Goal: Transaction & Acquisition: Register for event/course

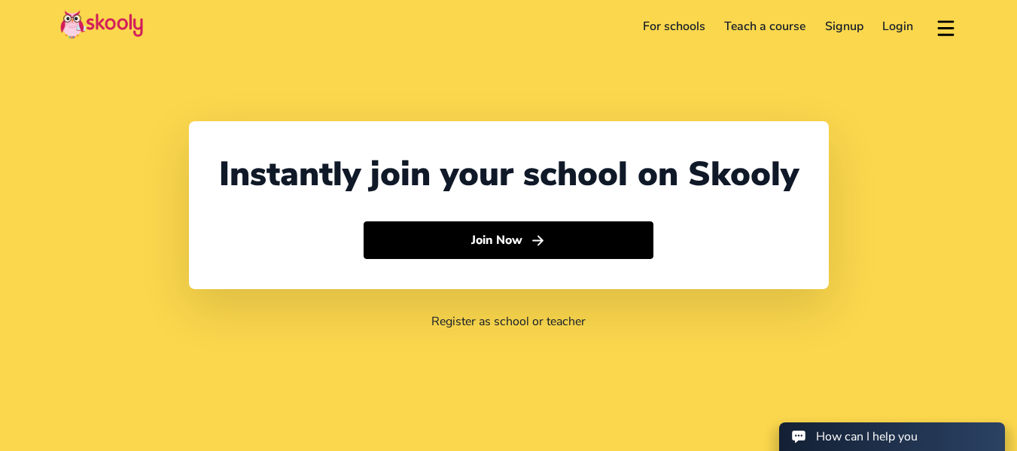
select select "65"
select select "[GEOGRAPHIC_DATA]"
select select "[GEOGRAPHIC_DATA]/[GEOGRAPHIC_DATA]"
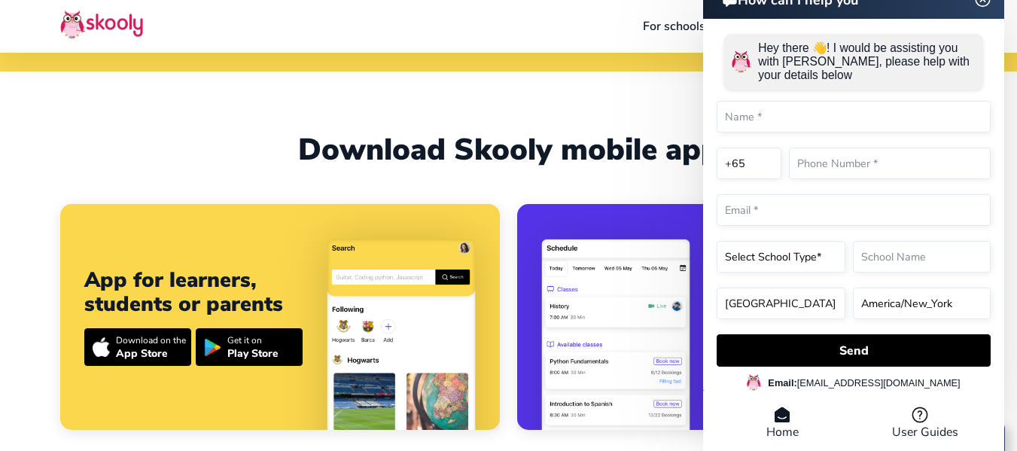
scroll to position [376, 0]
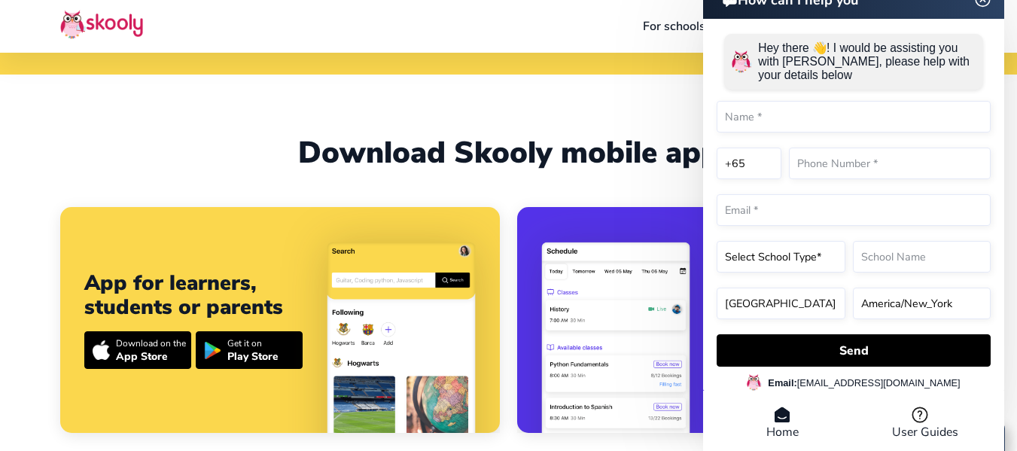
click at [188, 151] on div "Download Skooly mobile app" at bounding box center [508, 153] width 896 height 36
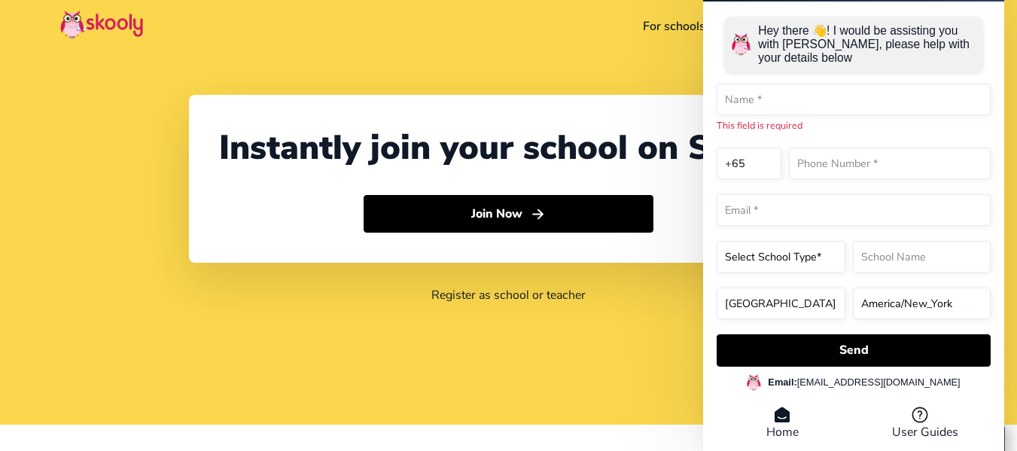
scroll to position [0, 0]
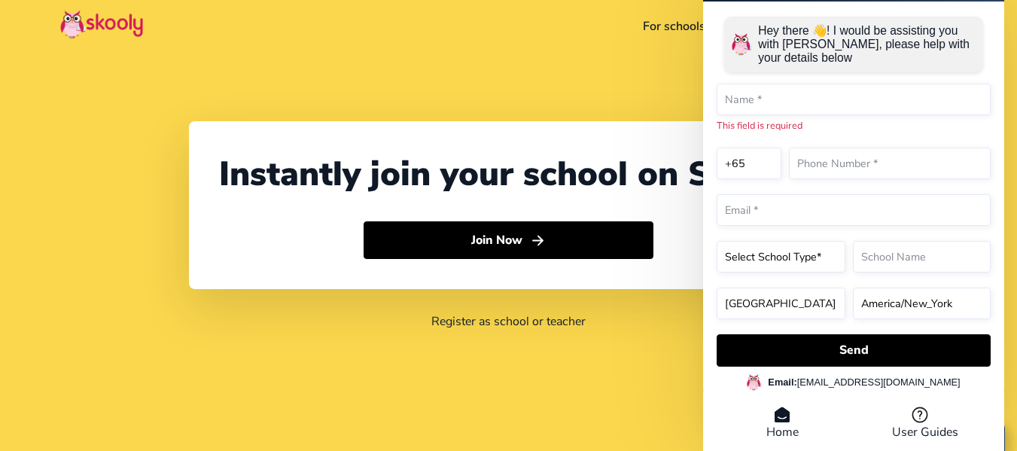
click at [627, 371] on div "Instantly join your school on Skooly Join Now Register as school or teacher" at bounding box center [508, 225] width 1017 height 451
click at [509, 78] on div "Instantly join your school on Skooly Join Now Register as school or teacher" at bounding box center [508, 225] width 1017 height 451
click at [508, 78] on div "Instantly join your school on Skooly Join Now Register as school or teacher" at bounding box center [508, 225] width 1017 height 451
click at [1008, 75] on div "Instantly join your school on Skooly Join Now Register as school or teacher" at bounding box center [508, 225] width 1017 height 451
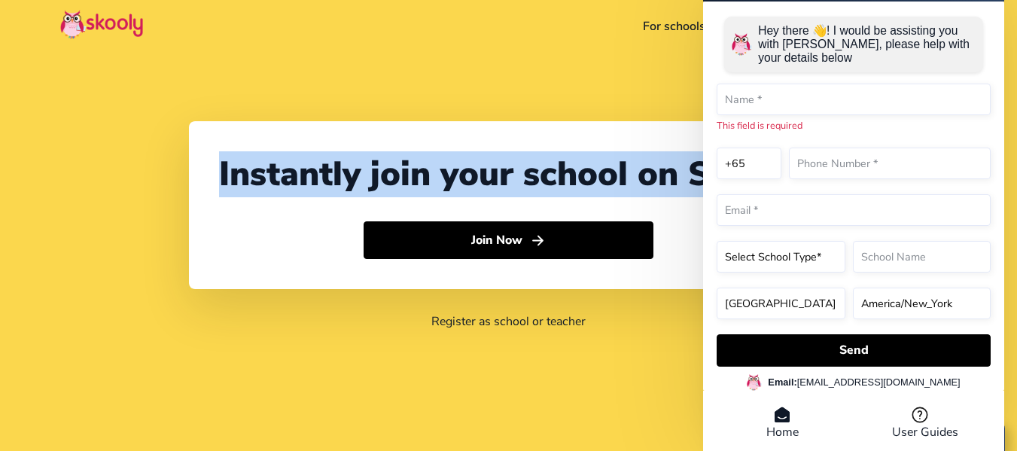
click at [1008, 75] on div "Instantly join your school on Skooly Join Now Register as school or teacher" at bounding box center [508, 225] width 1017 height 451
click at [592, 78] on div "Instantly join your school on Skooly Join Now Register as school or teacher" at bounding box center [508, 225] width 1017 height 451
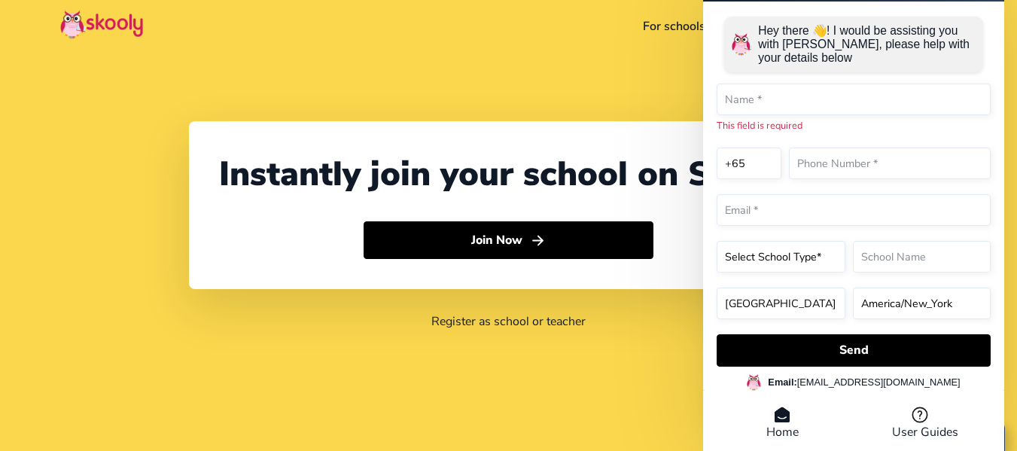
click at [791, 429] on li "Home" at bounding box center [781, 423] width 143 height 35
click at [600, 69] on div "Instantly join your school on Skooly Join Now Register as school or teacher" at bounding box center [508, 225] width 1017 height 451
click at [689, 25] on link "For schools" at bounding box center [674, 26] width 82 height 24
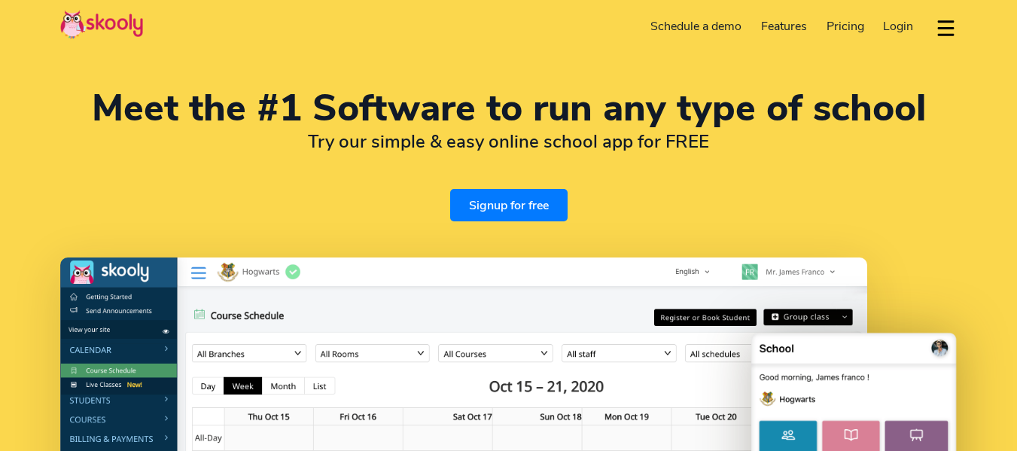
select select "en"
select select "65"
select select "Singapore"
select select "[GEOGRAPHIC_DATA]/[GEOGRAPHIC_DATA]"
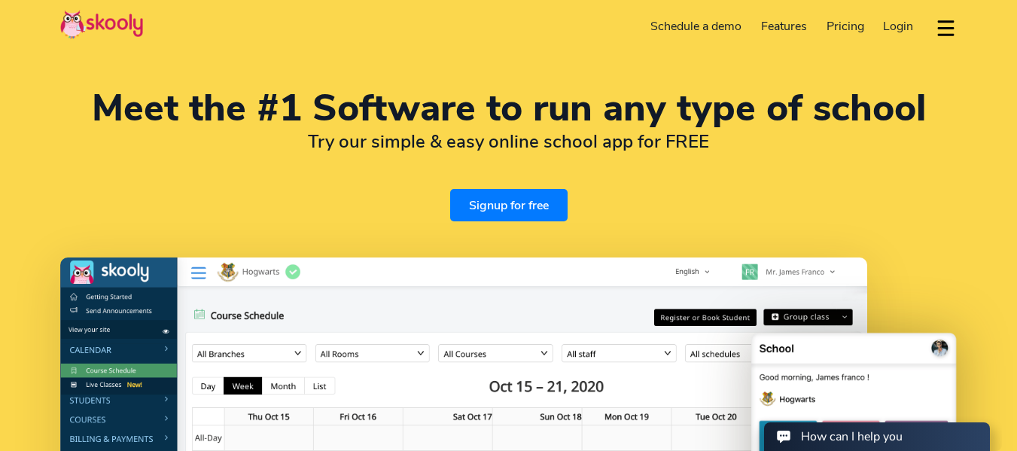
click at [848, 28] on span "Pricing" at bounding box center [845, 26] width 38 height 17
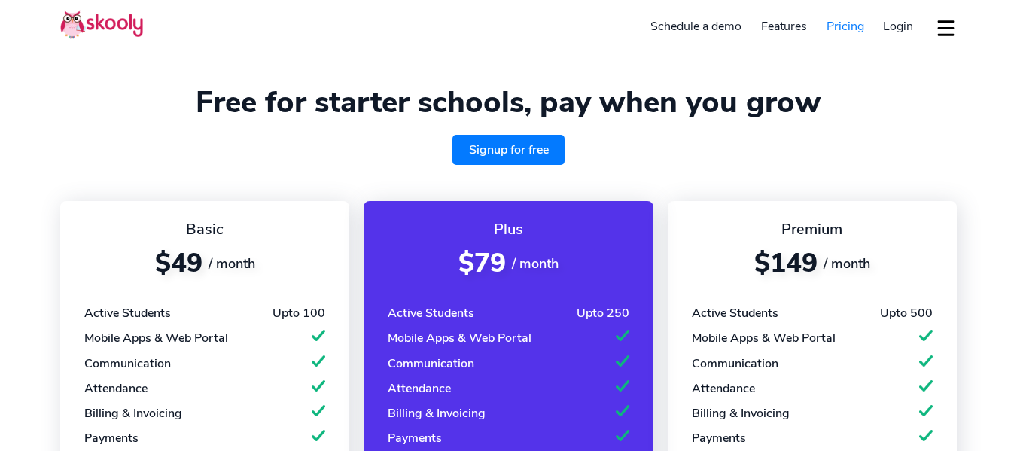
select select "en"
select select "65"
select select "[GEOGRAPHIC_DATA]"
select select "[GEOGRAPHIC_DATA]/[GEOGRAPHIC_DATA]"
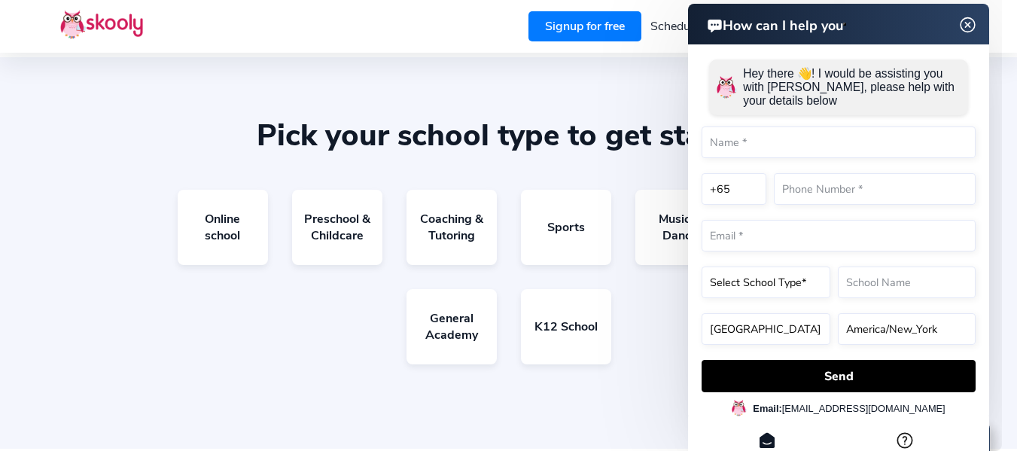
scroll to position [978, 0]
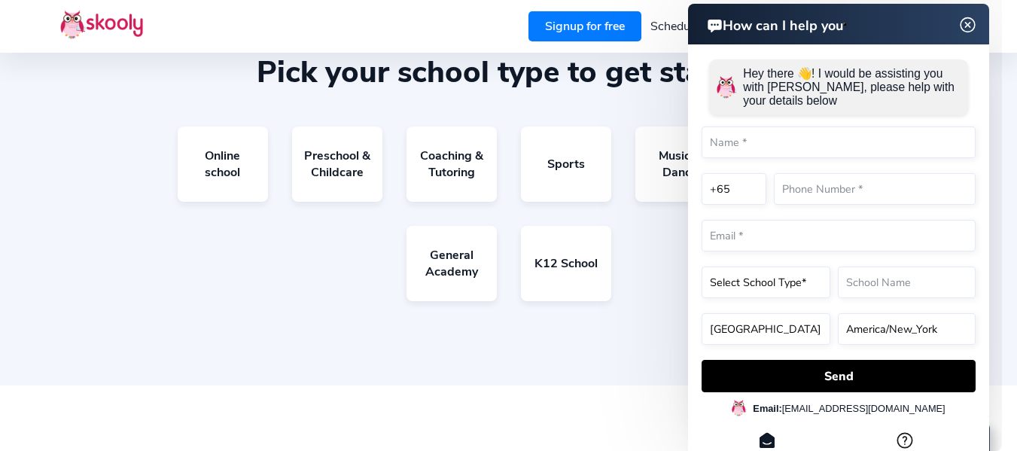
click at [315, 280] on div "Online school Preschool & Childcare Coaching & Tutoring Sports Music & Dance Fi…" at bounding box center [508, 225] width 896 height 199
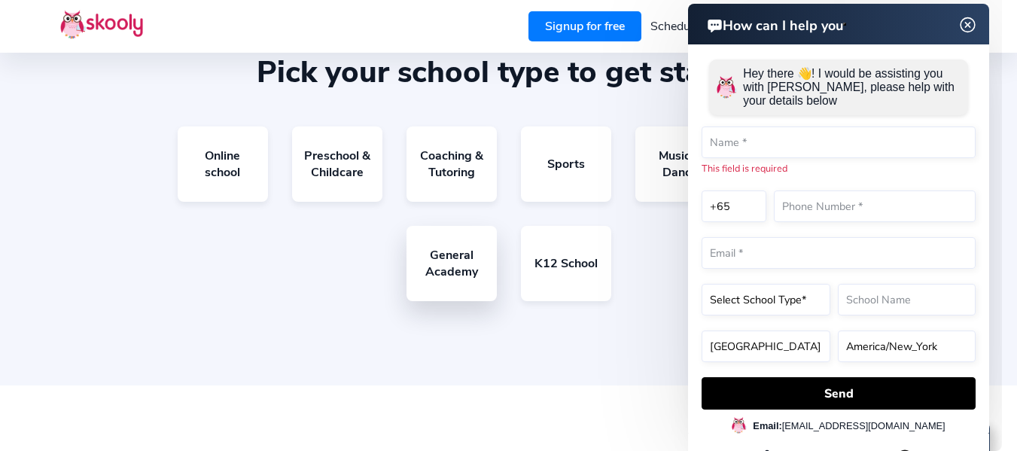
click at [440, 281] on link "General Academy" at bounding box center [451, 263] width 90 height 75
click at [260, 310] on div "Online school Preschool & Childcare Coaching & Tutoring Sports Music & Dance Fi…" at bounding box center [508, 225] width 896 height 199
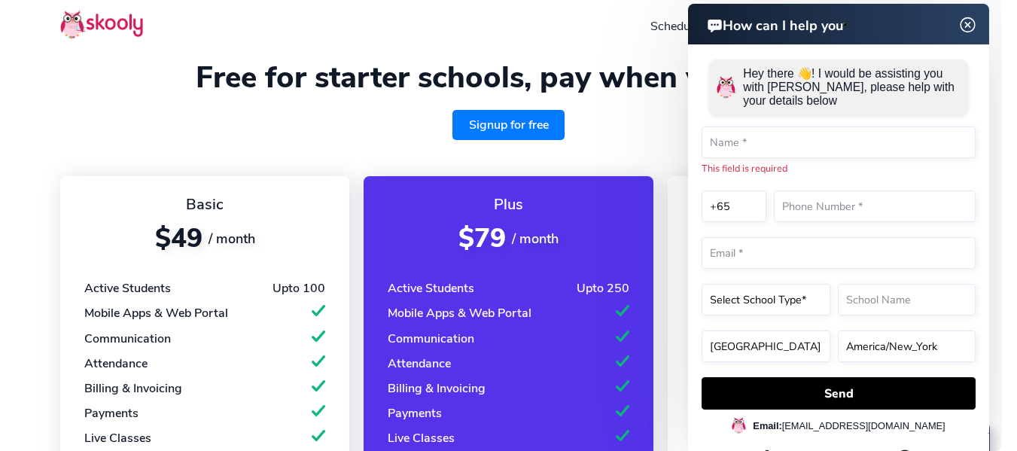
scroll to position [0, 0]
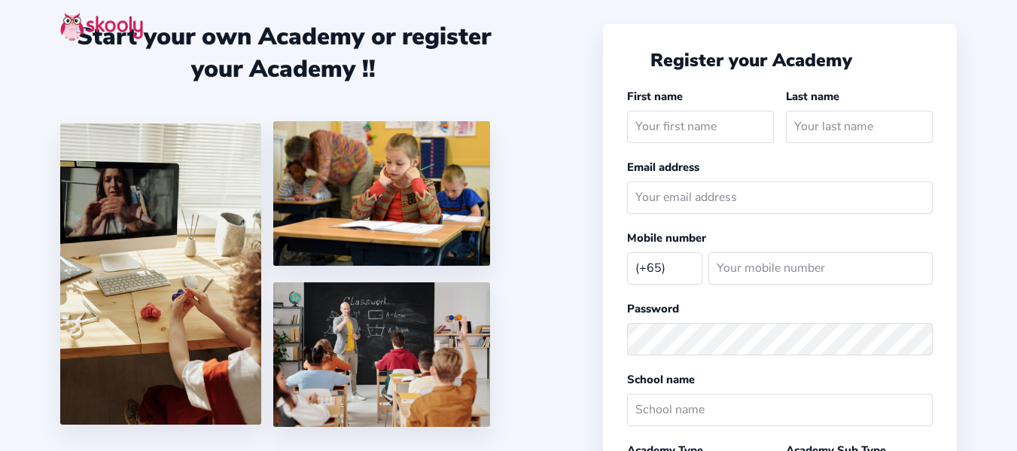
select select "SG"
click at [532, 269] on div "Start your own Academy or register your Academy !!" at bounding box center [331, 225] width 543 height 451
click at [637, 62] on icon "Arrow Back" at bounding box center [635, 60] width 17 height 17
